Goal: Transaction & Acquisition: Purchase product/service

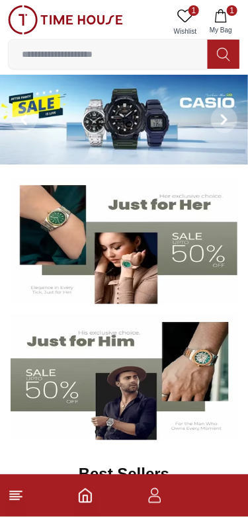
click at [159, 498] on icon "button" at bounding box center [155, 499] width 13 height 7
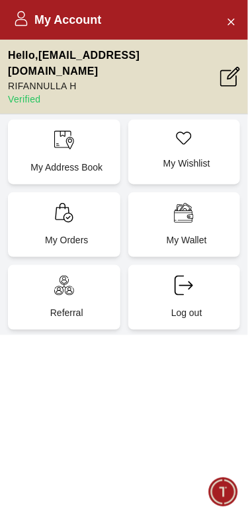
click at [232, 24] on icon "Close Account" at bounding box center [230, 21] width 11 height 17
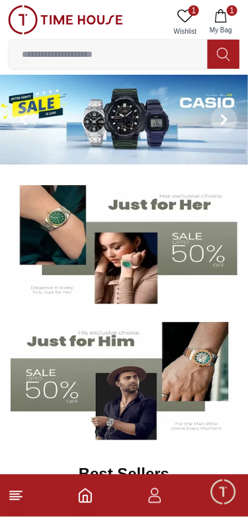
click at [231, 16] on button "1 My Bag" at bounding box center [221, 22] width 38 height 34
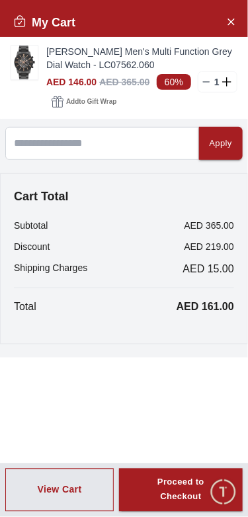
click at [20, 69] on img at bounding box center [24, 63] width 26 height 34
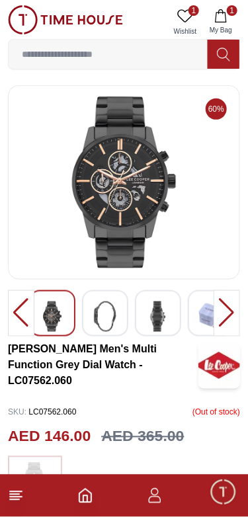
click at [99, 323] on img at bounding box center [105, 316] width 24 height 30
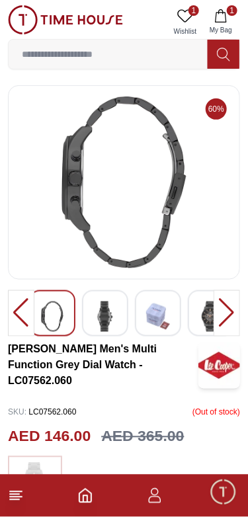
click at [67, 319] on div at bounding box center [52, 313] width 46 height 46
click at [178, 322] on div at bounding box center [158, 313] width 46 height 46
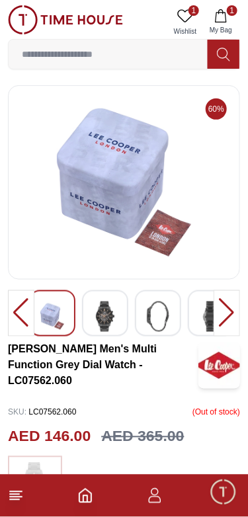
click at [172, 321] on div at bounding box center [158, 313] width 46 height 46
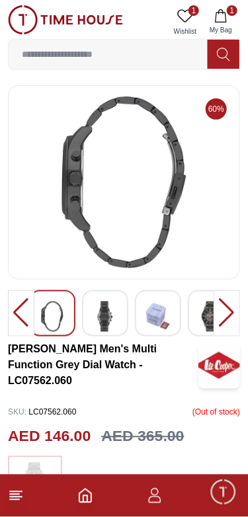
click at [94, 327] on img at bounding box center [105, 316] width 24 height 30
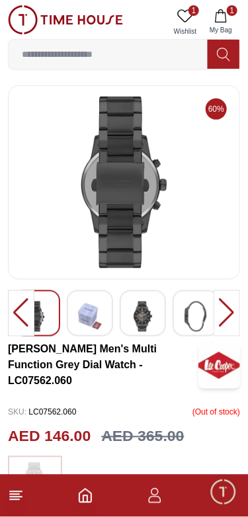
click at [188, 322] on img at bounding box center [196, 316] width 24 height 30
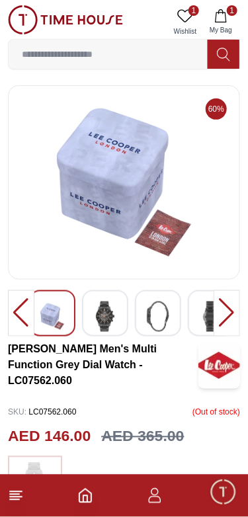
click at [105, 318] on img at bounding box center [105, 316] width 24 height 30
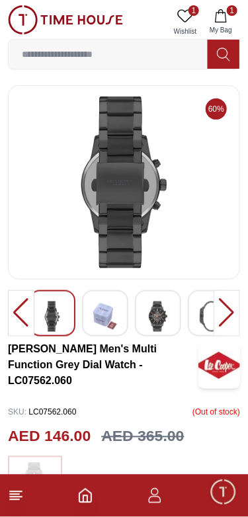
click at [191, 17] on icon at bounding box center [185, 15] width 15 height 13
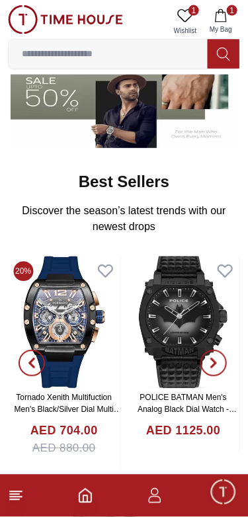
scroll to position [301, 0]
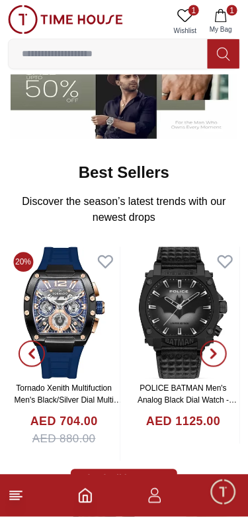
click at [215, 357] on icon "button" at bounding box center [213, 354] width 11 height 11
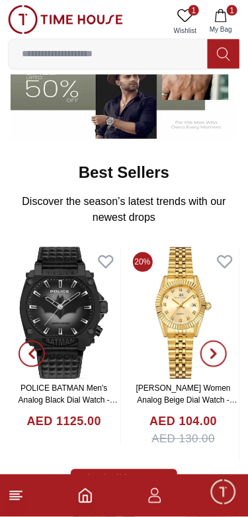
click at [220, 352] on span "button" at bounding box center [213, 354] width 26 height 26
click at [219, 354] on span "button" at bounding box center [213, 354] width 26 height 26
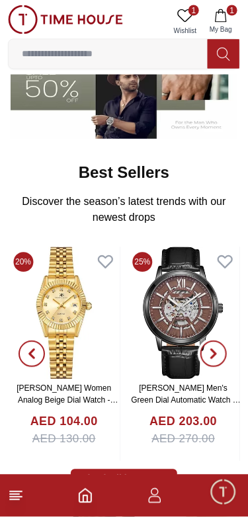
click at [213, 352] on icon "button" at bounding box center [213, 354] width 11 height 11
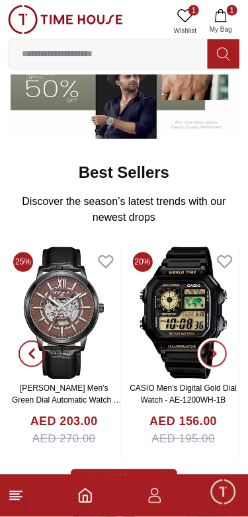
click at [213, 352] on icon "button" at bounding box center [214, 354] width 4 height 9
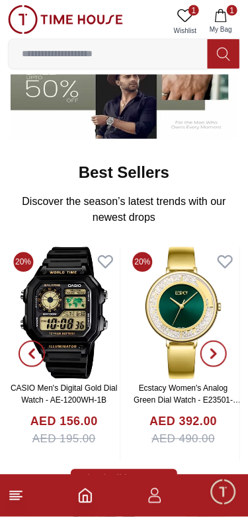
click at [209, 349] on icon "button" at bounding box center [213, 354] width 11 height 11
click at [213, 355] on icon "button" at bounding box center [214, 354] width 4 height 9
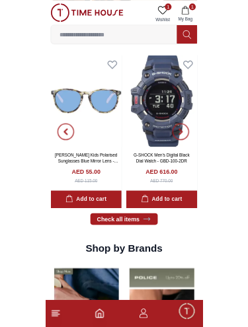
scroll to position [863, 0]
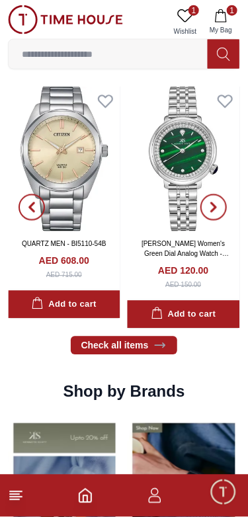
click at [167, 56] on input at bounding box center [108, 54] width 199 height 26
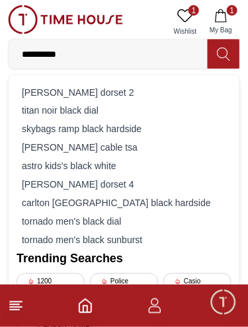
type input "**********"
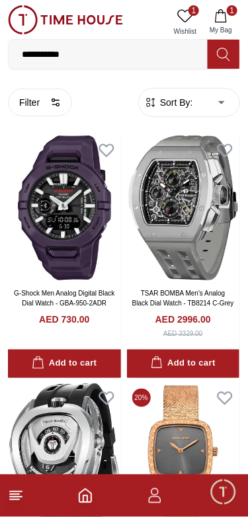
click at [29, 114] on button "Filter" at bounding box center [40, 103] width 64 height 28
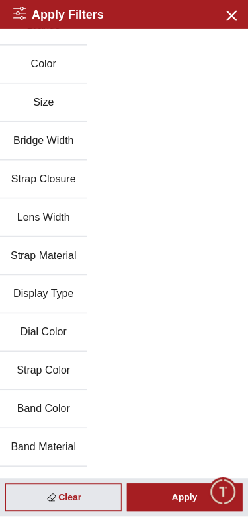
scroll to position [58, 0]
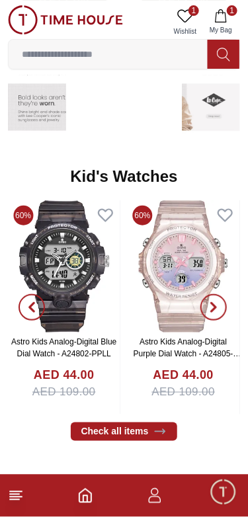
scroll to position [1869, 0]
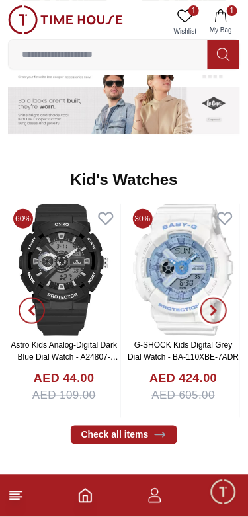
click at [216, 315] on icon "button" at bounding box center [213, 310] width 11 height 11
click at [215, 311] on icon "button" at bounding box center [214, 310] width 4 height 9
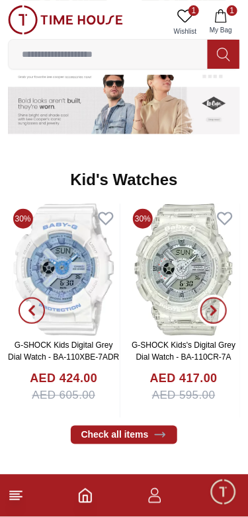
click at [212, 311] on icon "button" at bounding box center [213, 310] width 11 height 11
click at [217, 305] on icon "button" at bounding box center [213, 310] width 11 height 11
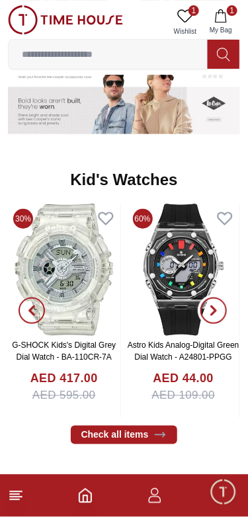
click at [210, 321] on span "button" at bounding box center [213, 310] width 26 height 26
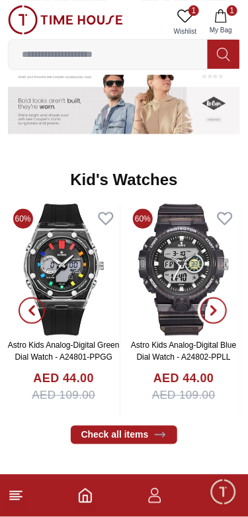
click at [224, 316] on span "button" at bounding box center [213, 310] width 26 height 26
click at [223, 321] on button "button" at bounding box center [214, 311] width 48 height 214
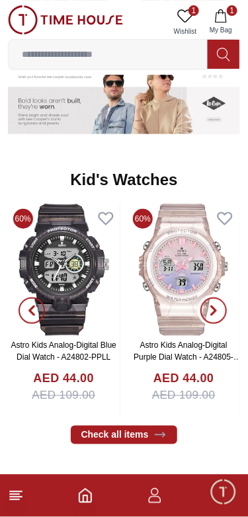
click at [213, 313] on icon "button" at bounding box center [214, 310] width 4 height 9
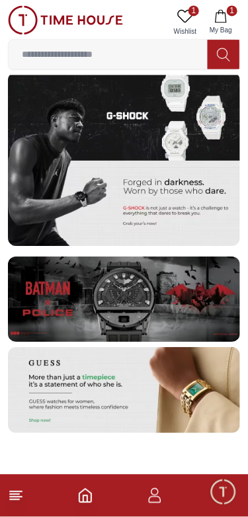
scroll to position [2316, 0]
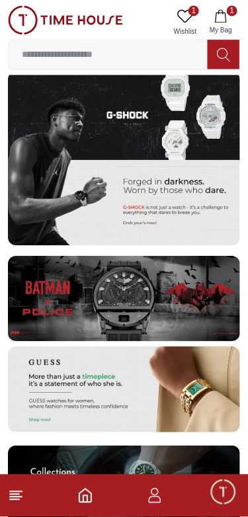
click at [66, 297] on img at bounding box center [124, 299] width 232 height 86
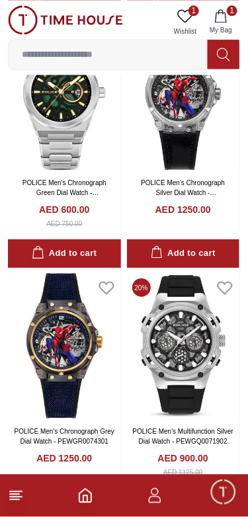
scroll to position [3664, 0]
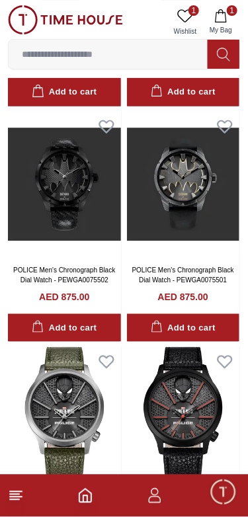
scroll to position [5786, 0]
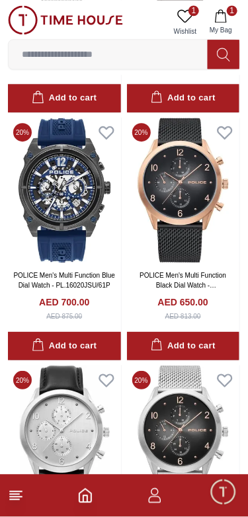
scroll to position [7491, 0]
click at [110, 272] on link "POLICE Men's Multi Function Blue Dial Watch - PL.16020JSU/61P" at bounding box center [64, 280] width 102 height 17
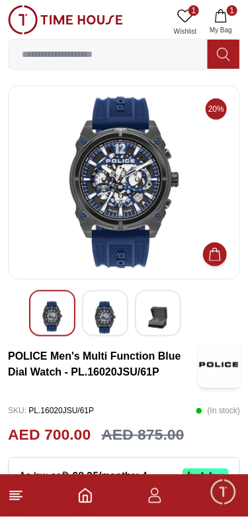
click at [125, 307] on div at bounding box center [105, 313] width 46 height 46
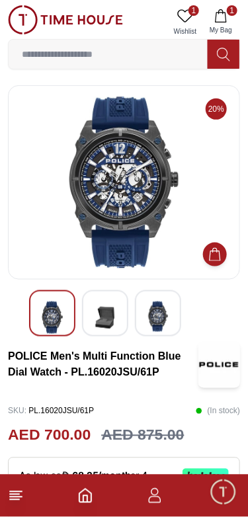
click at [163, 315] on img at bounding box center [158, 316] width 24 height 30
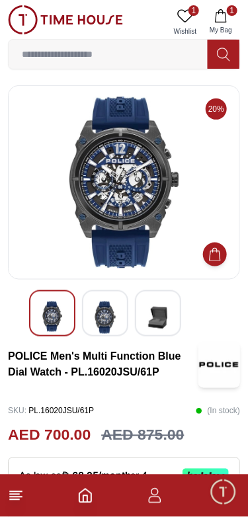
click at [167, 313] on img at bounding box center [158, 317] width 24 height 32
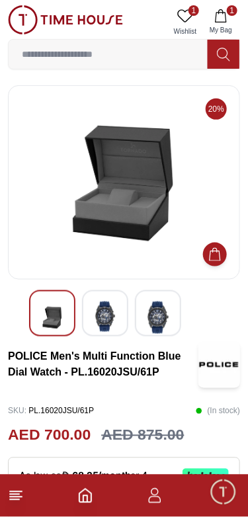
click at [112, 321] on img at bounding box center [105, 316] width 24 height 30
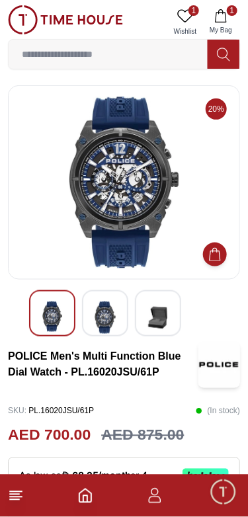
click at [95, 326] on img at bounding box center [105, 317] width 24 height 32
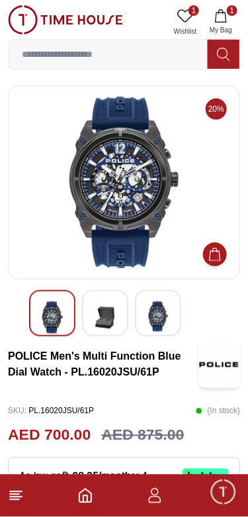
click at [154, 310] on img at bounding box center [158, 316] width 24 height 30
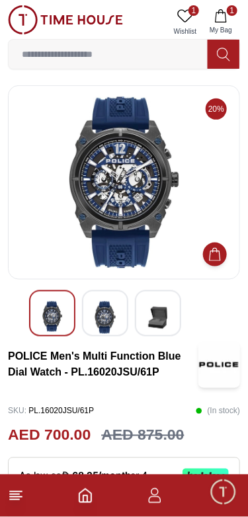
click at [109, 320] on img at bounding box center [105, 317] width 24 height 32
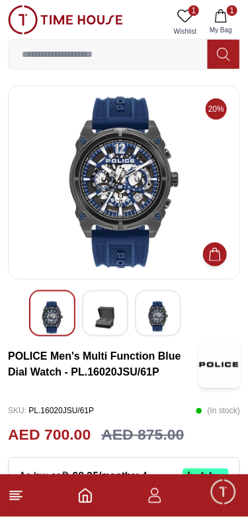
click at [114, 329] on img at bounding box center [105, 317] width 24 height 32
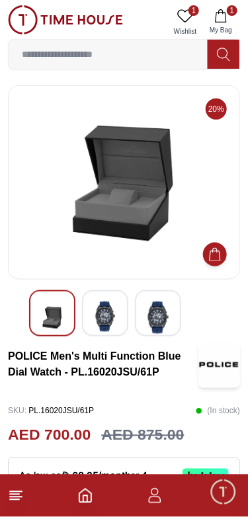
click at [106, 182] on img at bounding box center [124, 183] width 210 height 172
click at [95, 318] on img at bounding box center [105, 316] width 24 height 30
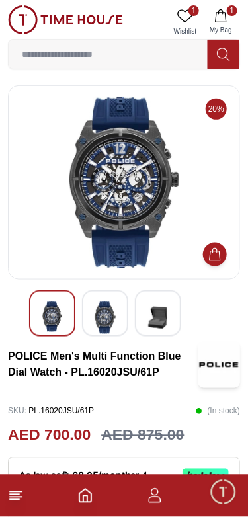
click at [174, 315] on div at bounding box center [158, 313] width 46 height 46
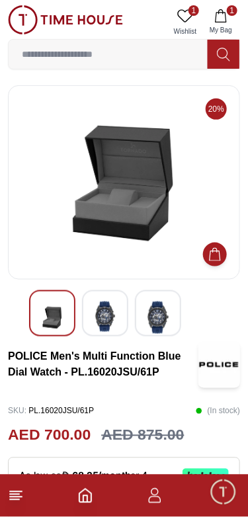
click at [110, 319] on img at bounding box center [105, 316] width 24 height 30
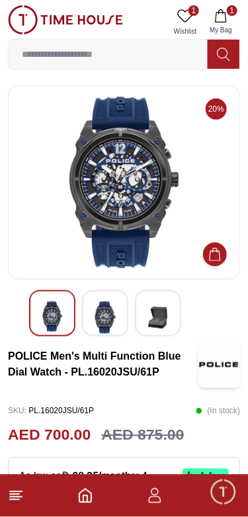
click at [165, 318] on img at bounding box center [158, 317] width 24 height 32
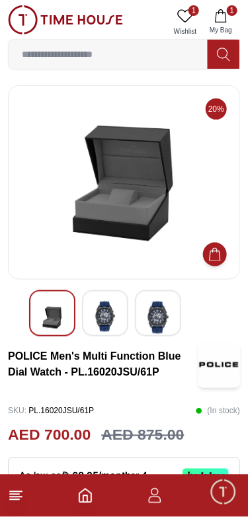
click at [111, 314] on img at bounding box center [105, 316] width 24 height 30
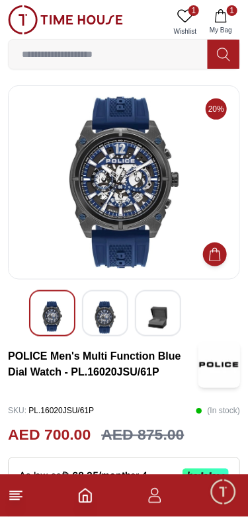
click at [73, 314] on div at bounding box center [52, 313] width 46 height 46
